Goal: Find specific page/section: Find specific page/section

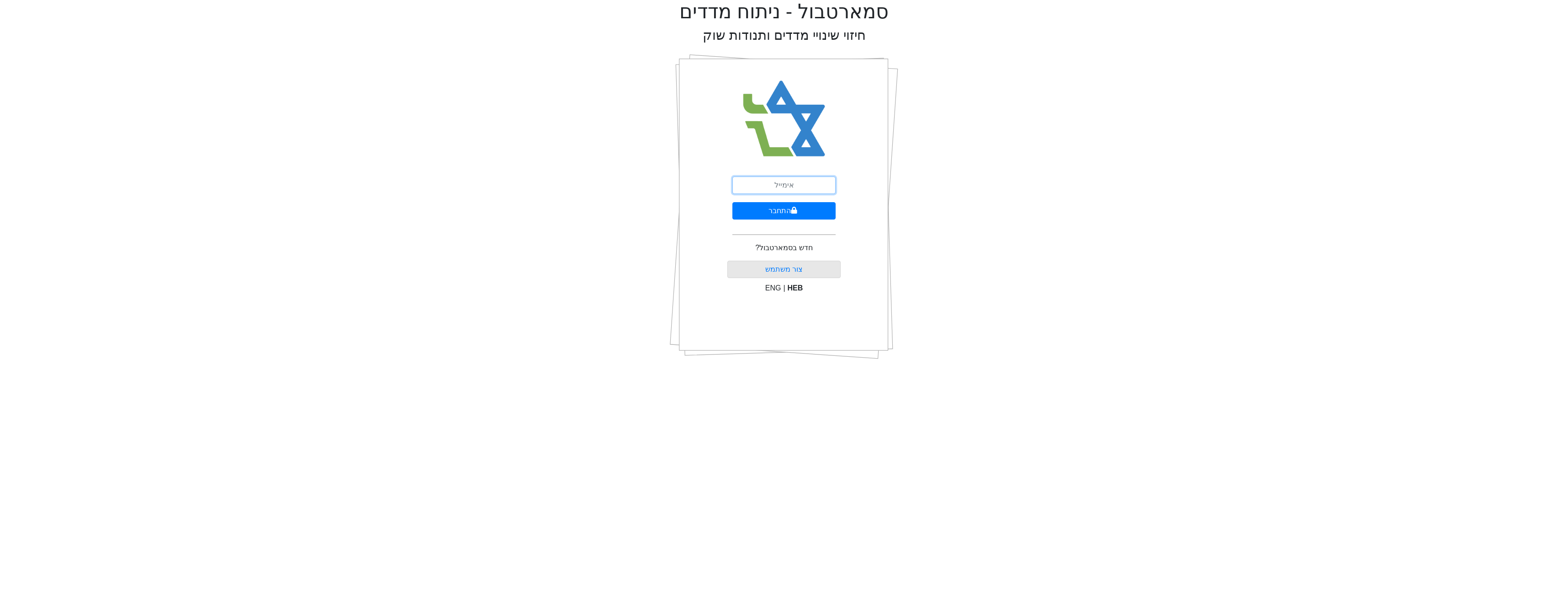
drag, startPoint x: 784, startPoint y: 186, endPoint x: 788, endPoint y: 189, distance: 5.0
click at [784, 186] on input "email" at bounding box center [784, 185] width 103 height 18
type input "[EMAIL_ADDRESS][DOMAIN_NAME]"
click at [788, 216] on button "התחבר" at bounding box center [784, 210] width 103 height 18
drag, startPoint x: 819, startPoint y: 211, endPoint x: 817, endPoint y: 221, distance: 10.2
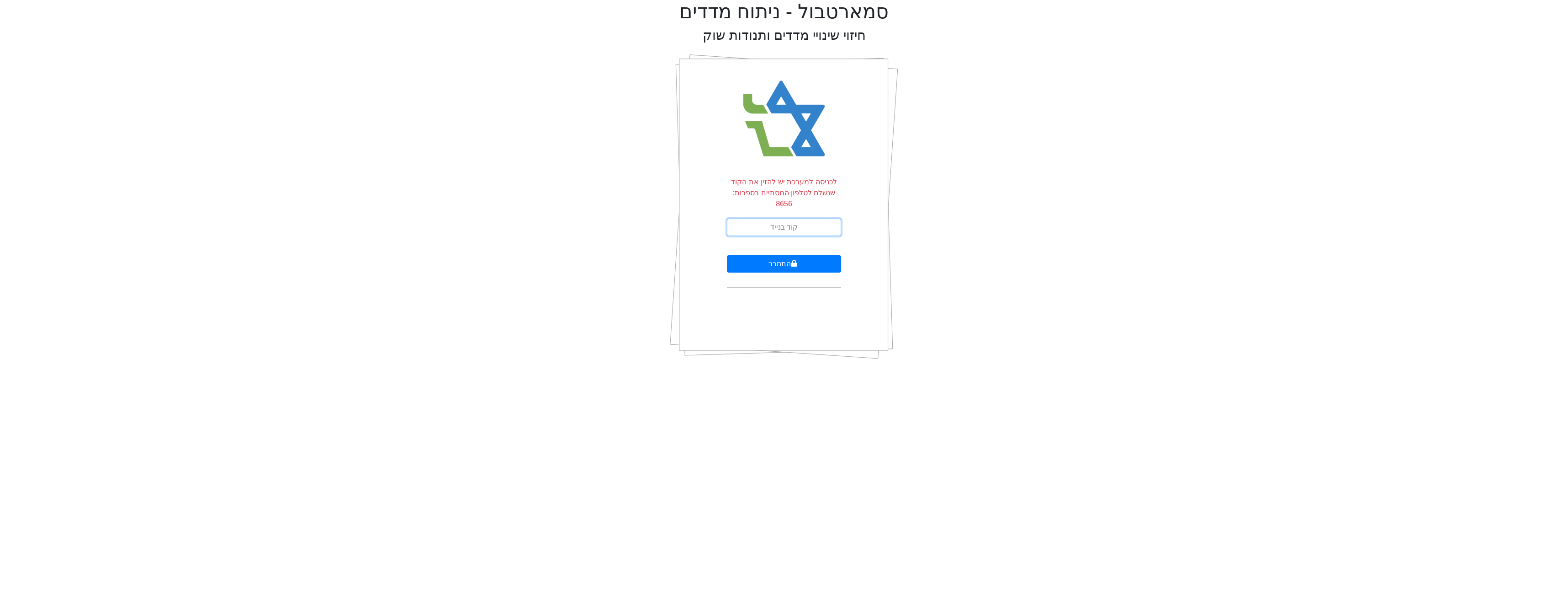
click at [819, 219] on input "text" at bounding box center [784, 227] width 114 height 18
type input "864011"
click at [810, 255] on button "התחבר" at bounding box center [784, 263] width 114 height 18
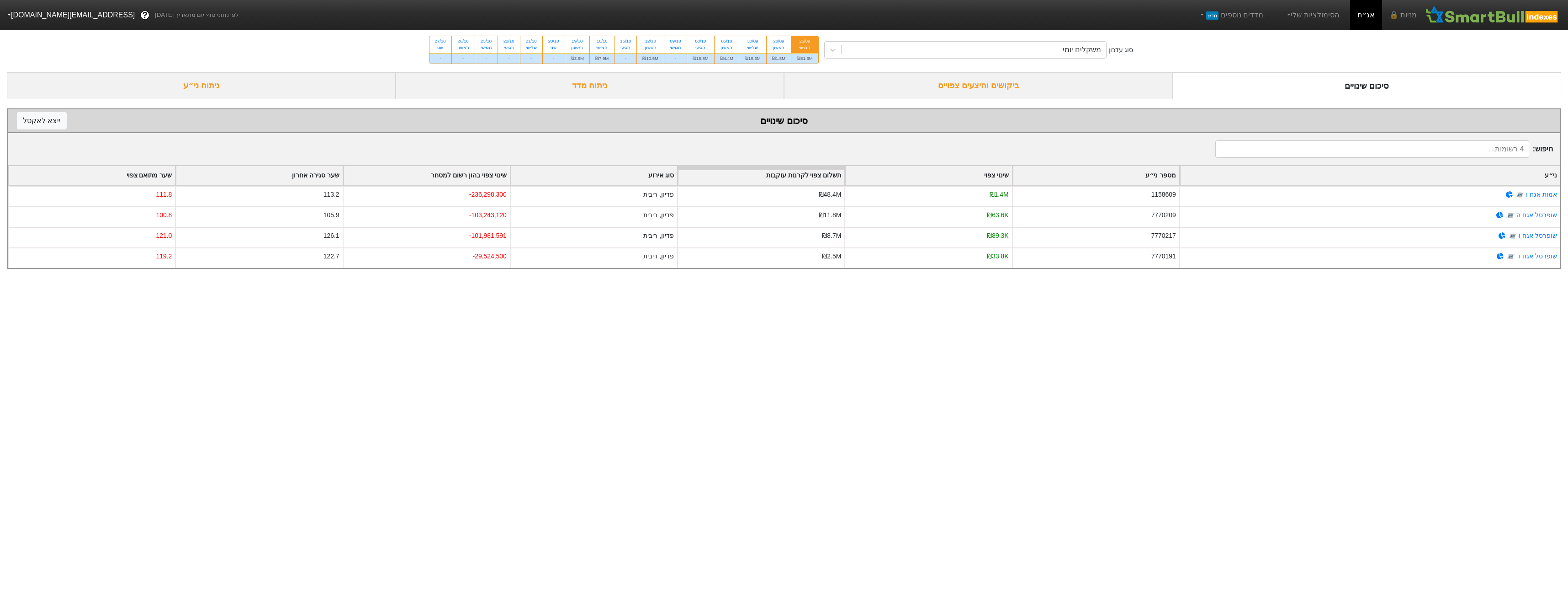
click at [1027, 95] on div "ביקושים והיצעים צפויים" at bounding box center [978, 85] width 389 height 27
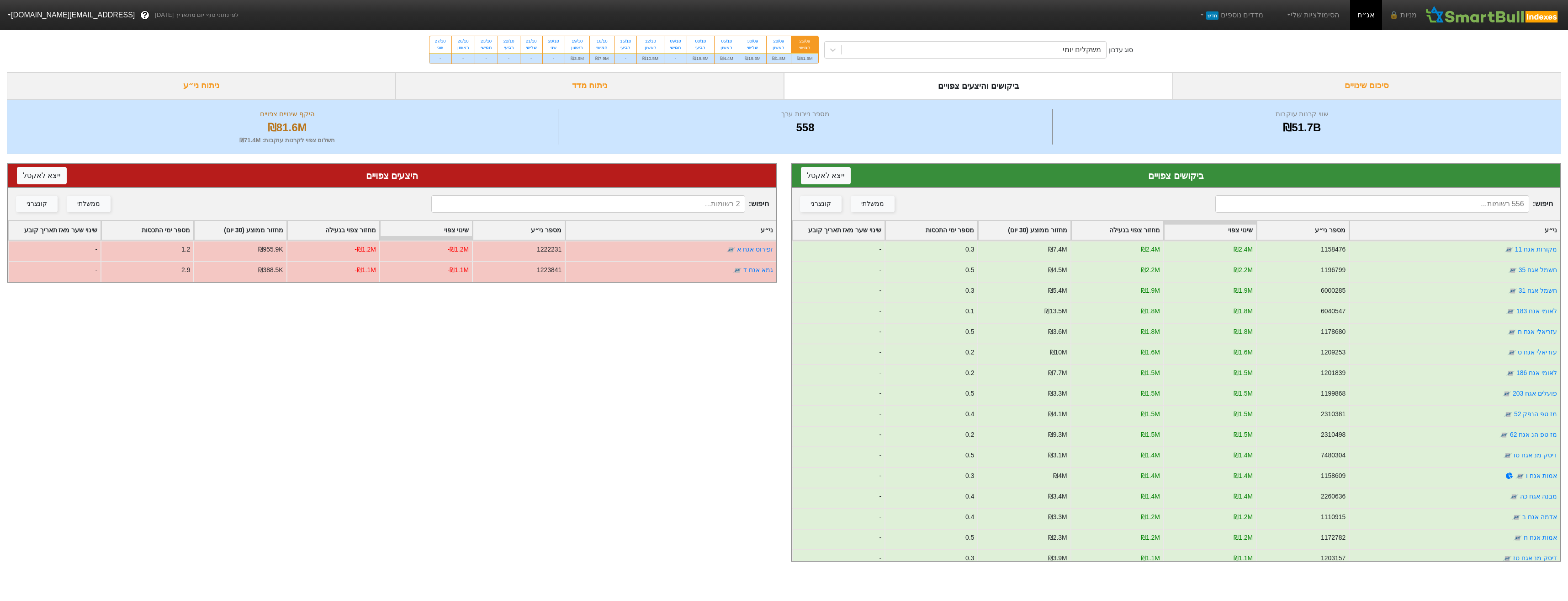
click at [1401, 210] on input at bounding box center [1372, 204] width 313 height 18
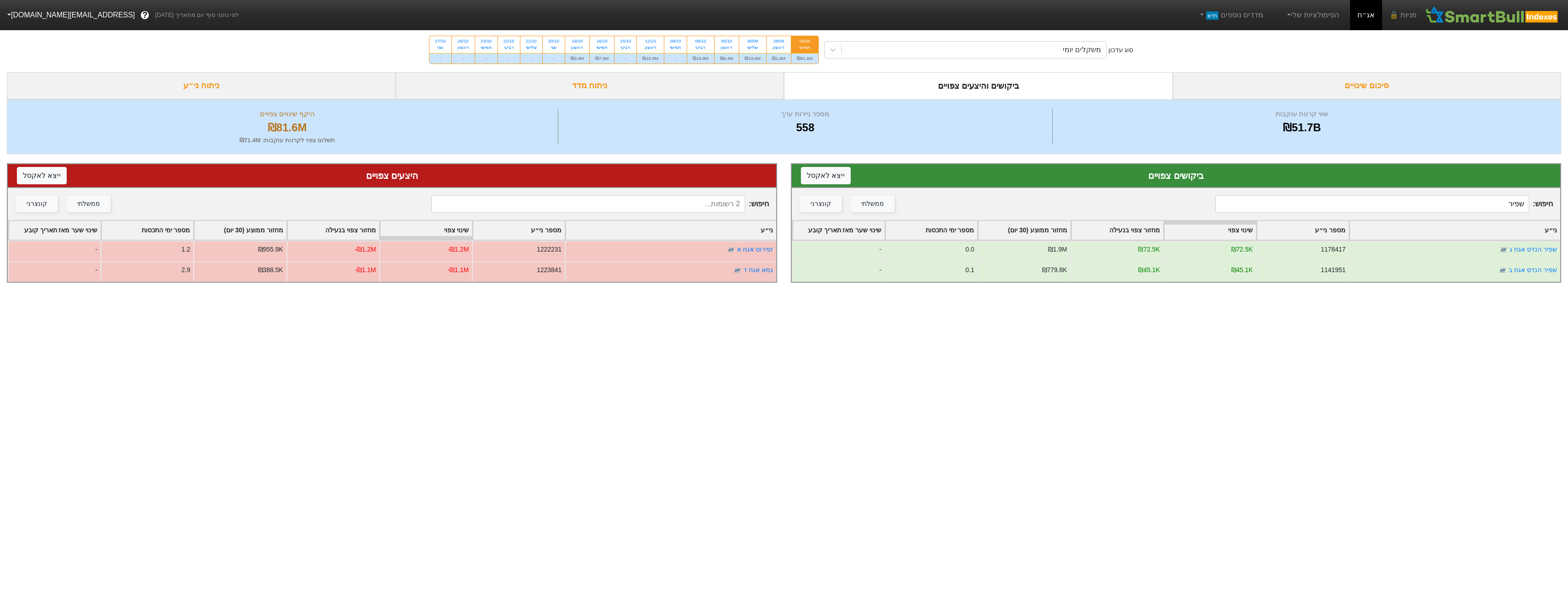
click at [1371, 201] on input "שפיר" at bounding box center [1372, 204] width 313 height 18
click at [1372, 201] on input "שפיר" at bounding box center [1372, 204] width 313 height 18
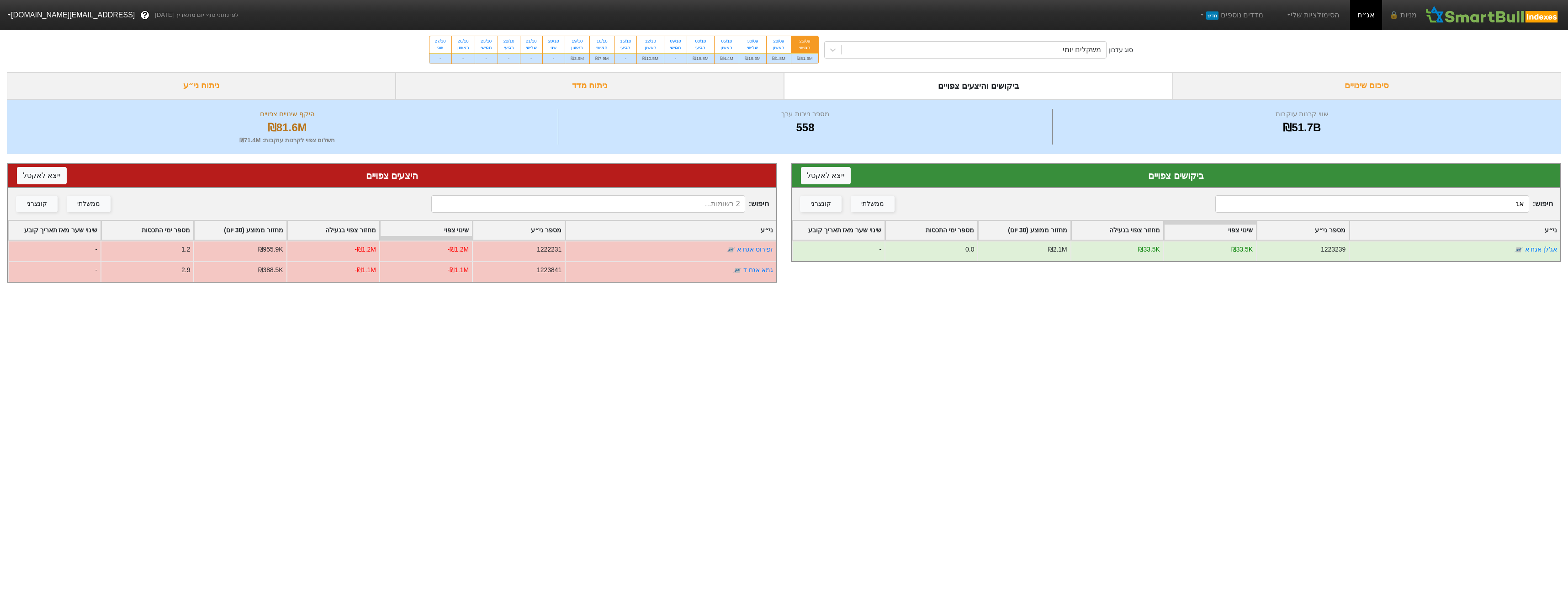
type input "א"
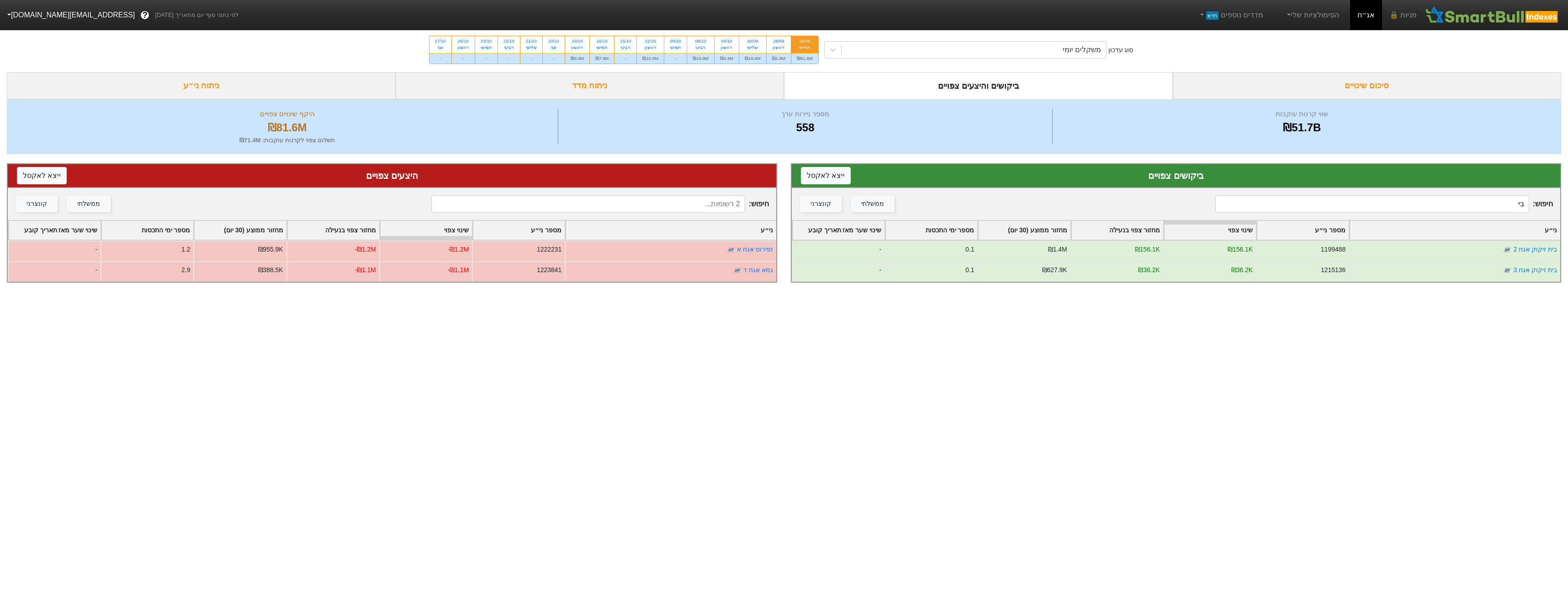
type input "ב"
type input "א"
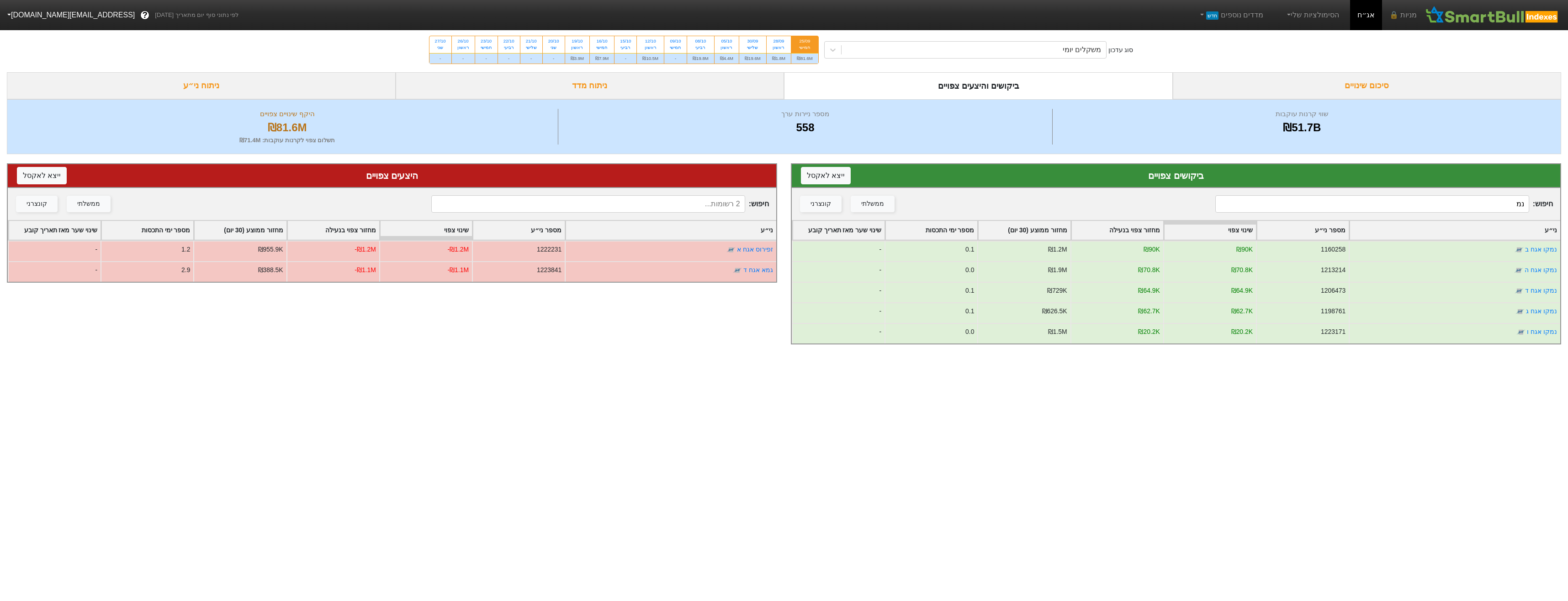
type input "נ"
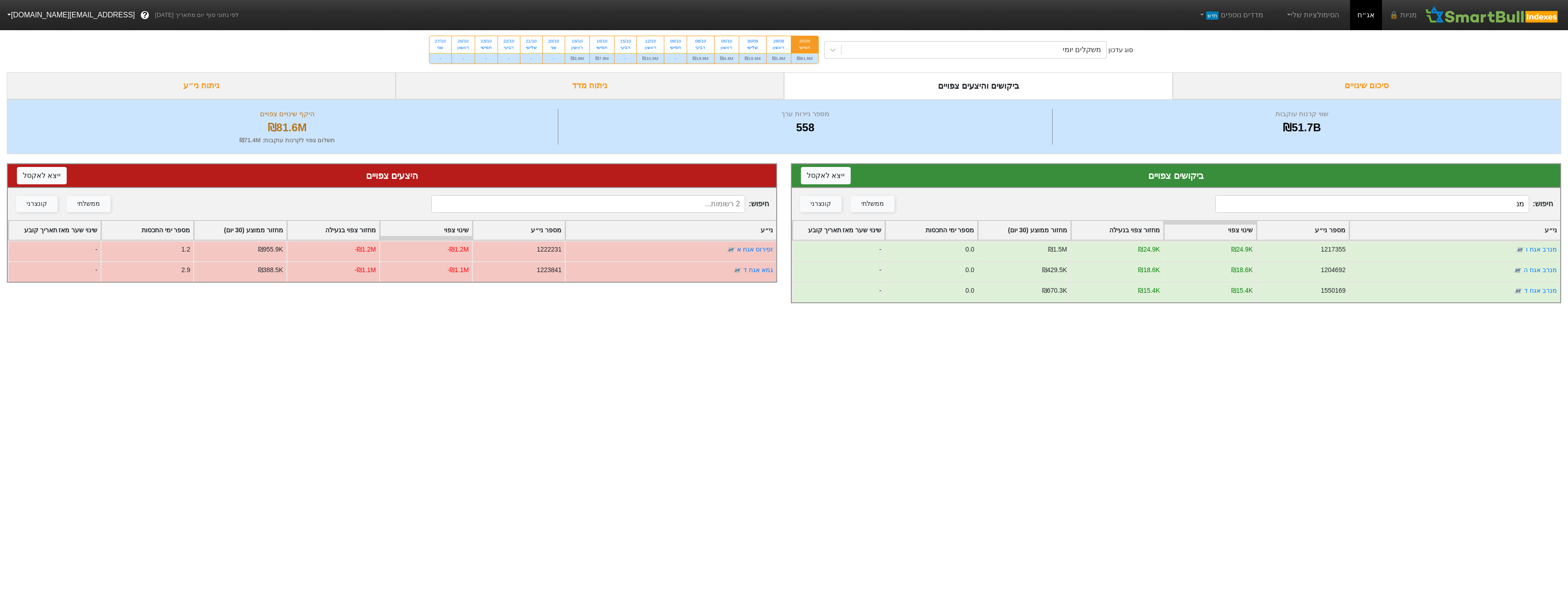
type input "מ"
click at [1402, 196] on input "אנלי" at bounding box center [1372, 204] width 313 height 18
type input "א"
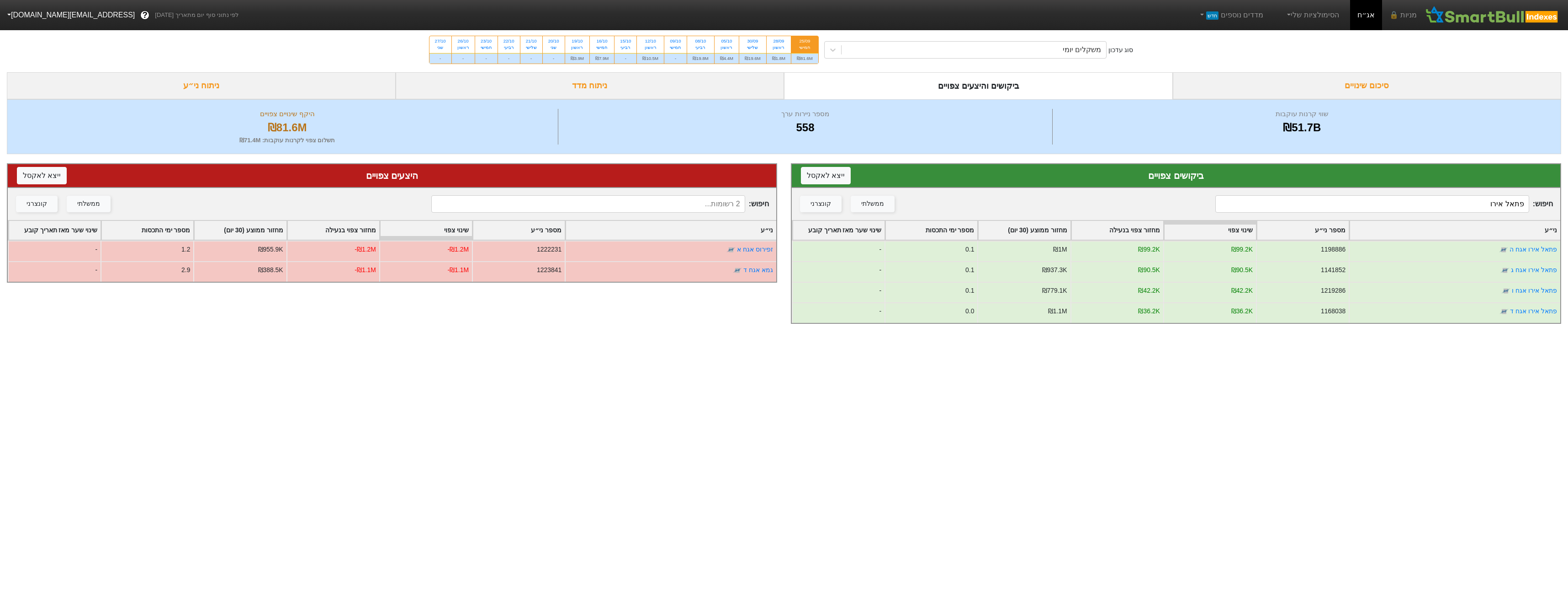
click at [1461, 201] on input "פתאל אירו" at bounding box center [1372, 204] width 313 height 18
click at [1462, 201] on input "פתאל אירו" at bounding box center [1372, 204] width 313 height 18
click at [1463, 201] on input "פתאל אירו" at bounding box center [1372, 204] width 313 height 18
click at [1465, 201] on input "פתאל אירו" at bounding box center [1372, 204] width 313 height 18
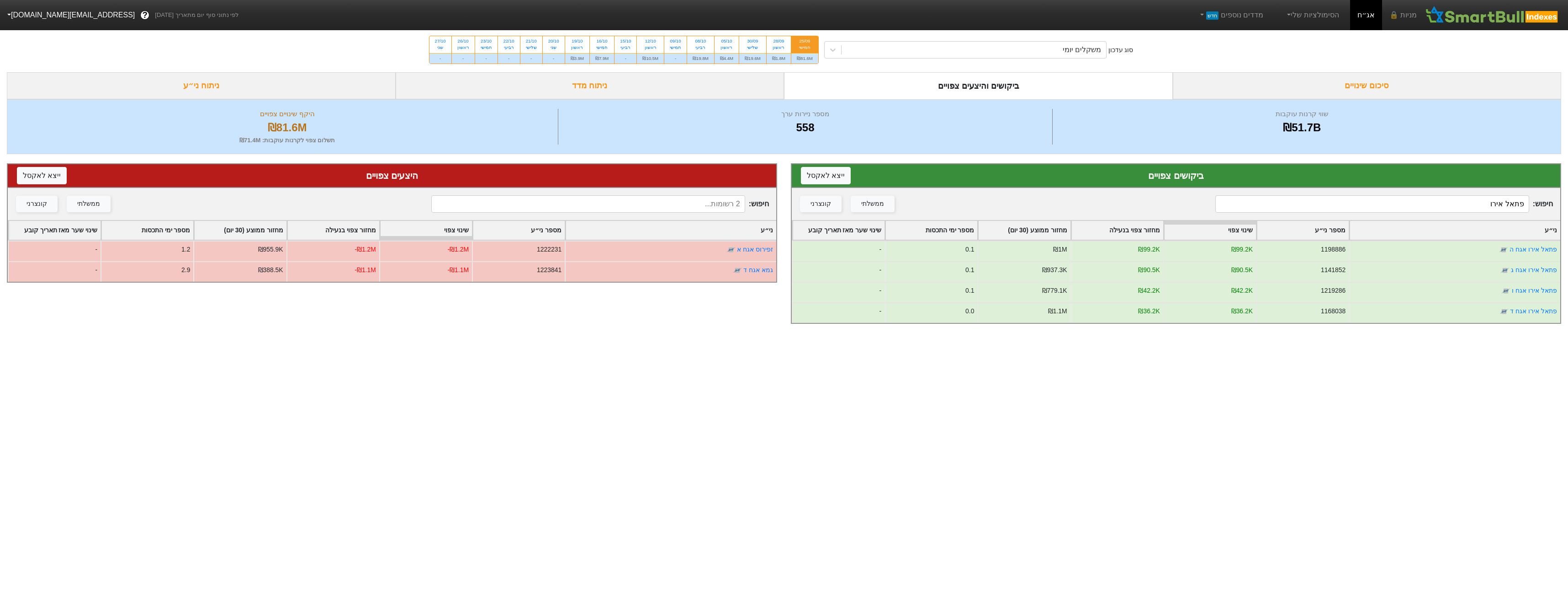
click at [1465, 201] on input "פתאל אירו" at bounding box center [1372, 204] width 313 height 18
click at [1474, 205] on input "בזק" at bounding box center [1372, 204] width 313 height 18
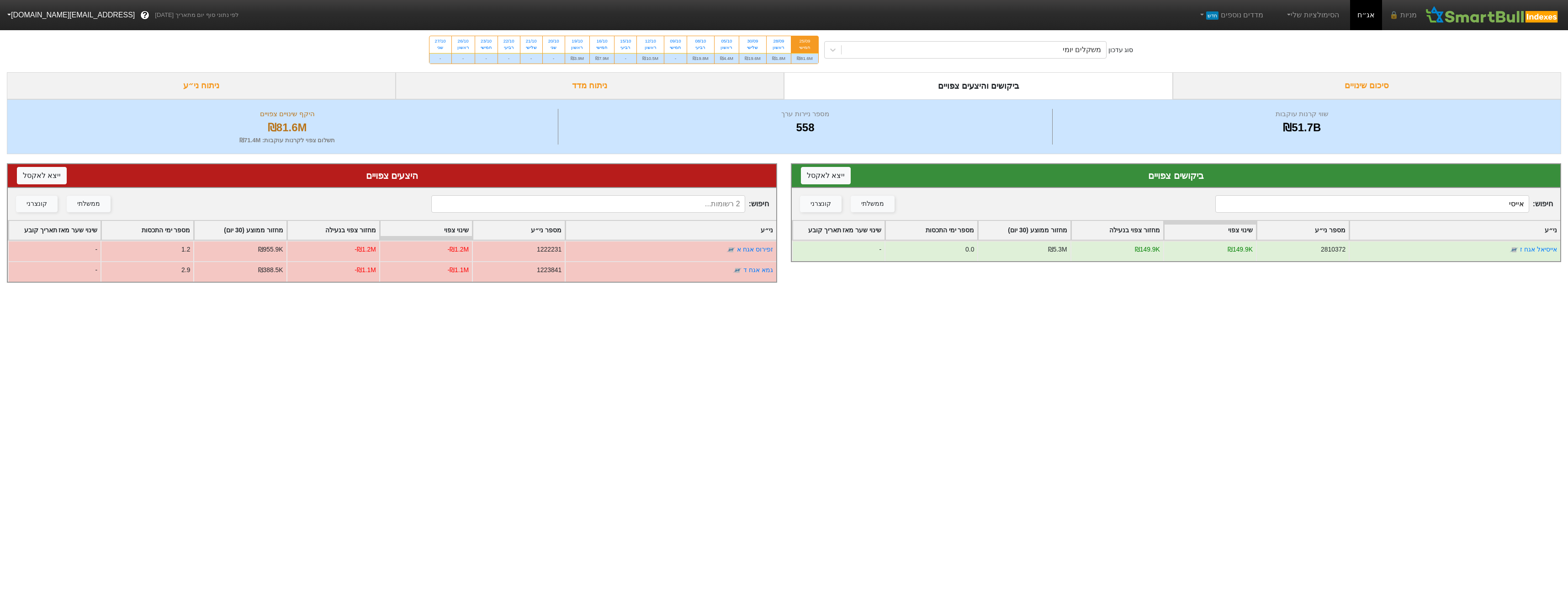
type input "אייסי"
